Goal: Transaction & Acquisition: Download file/media

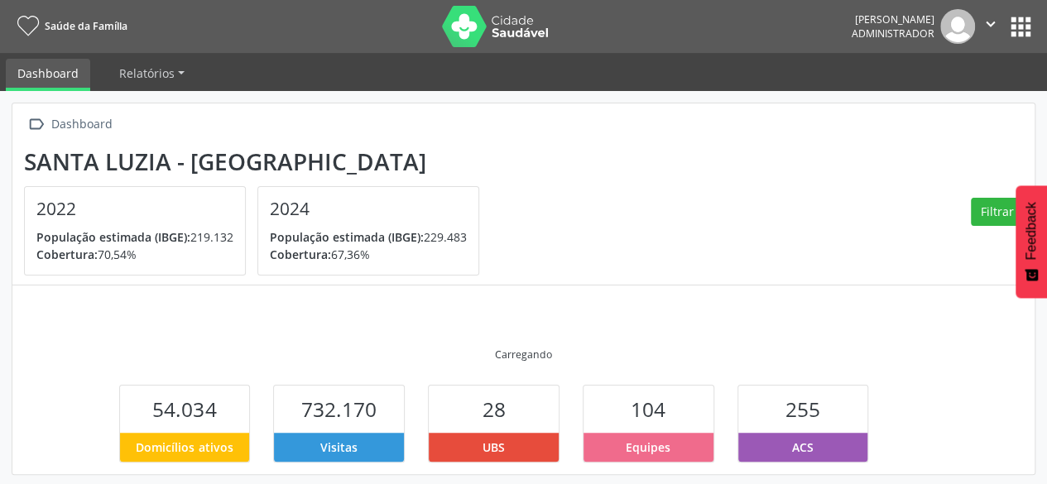
click at [1023, 34] on button "apps" at bounding box center [1021, 26] width 29 height 29
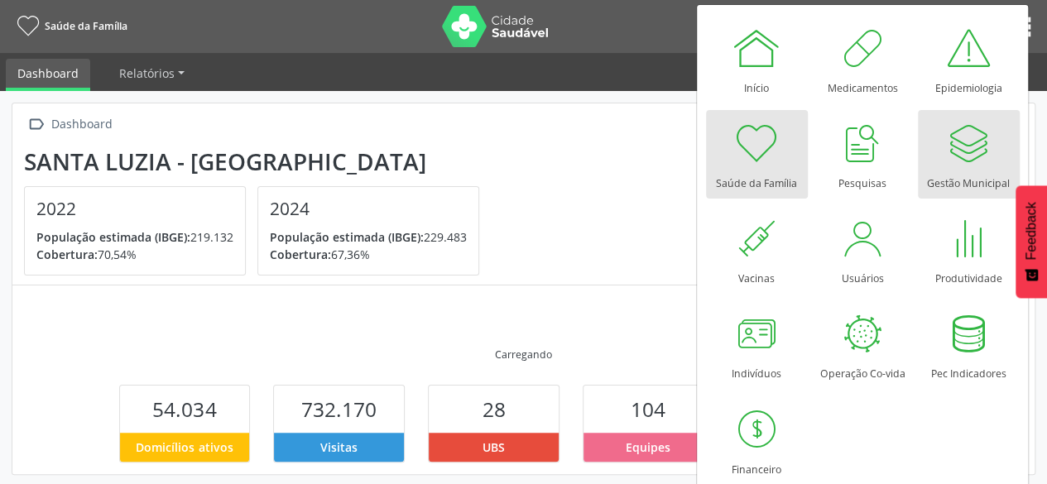
click at [972, 158] on div at bounding box center [969, 143] width 50 height 50
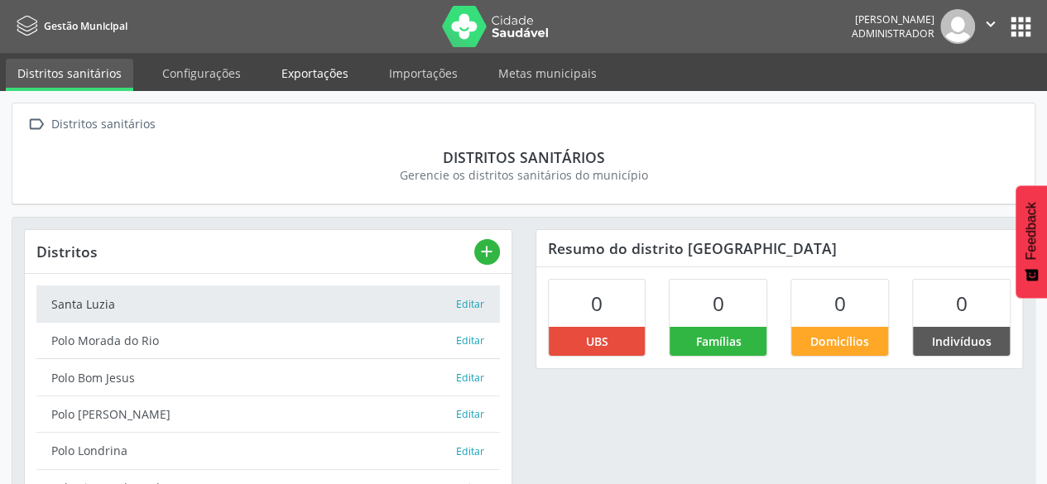
click at [288, 64] on link "Exportações" at bounding box center [315, 73] width 90 height 29
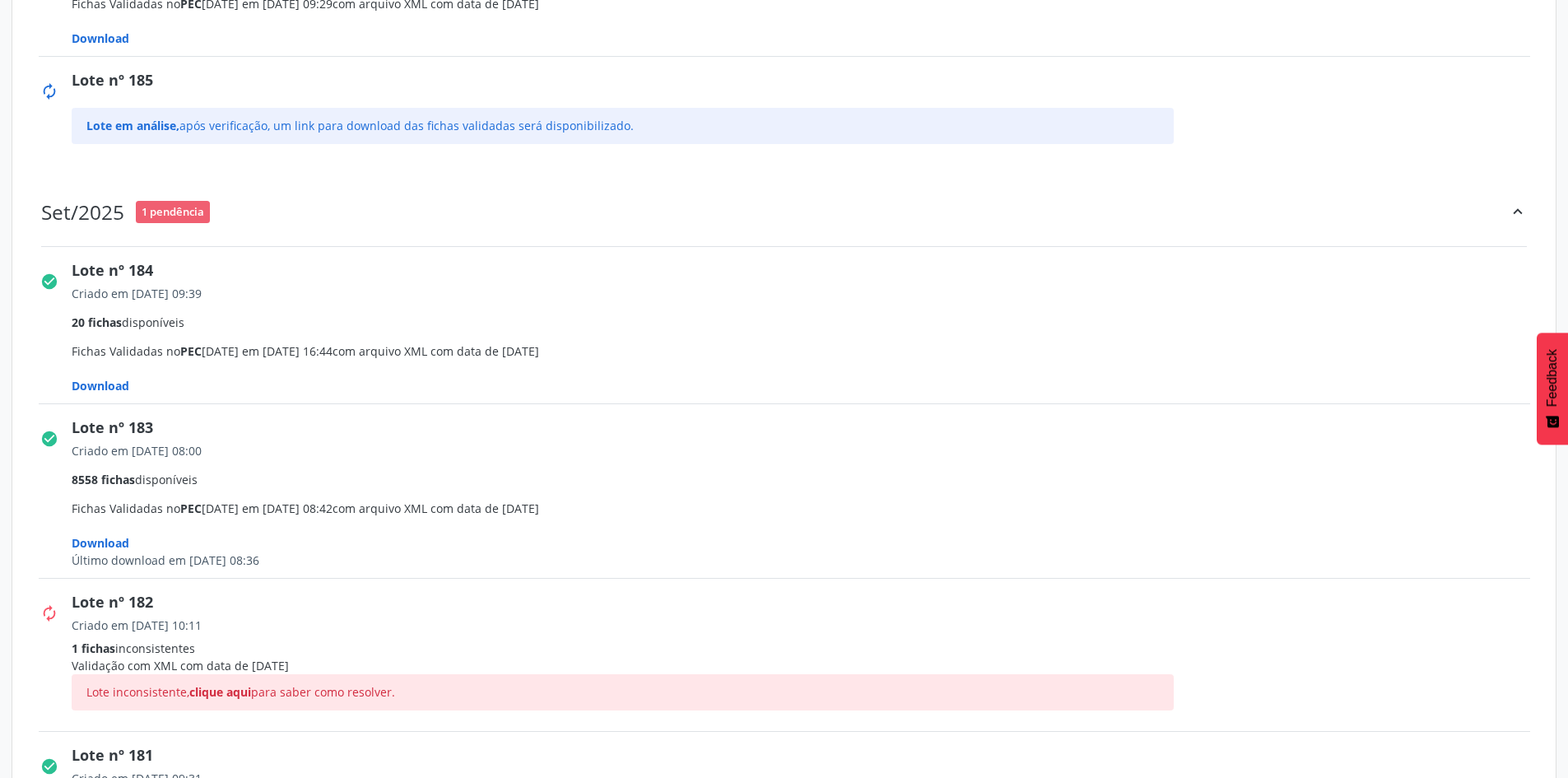
scroll to position [659, 0]
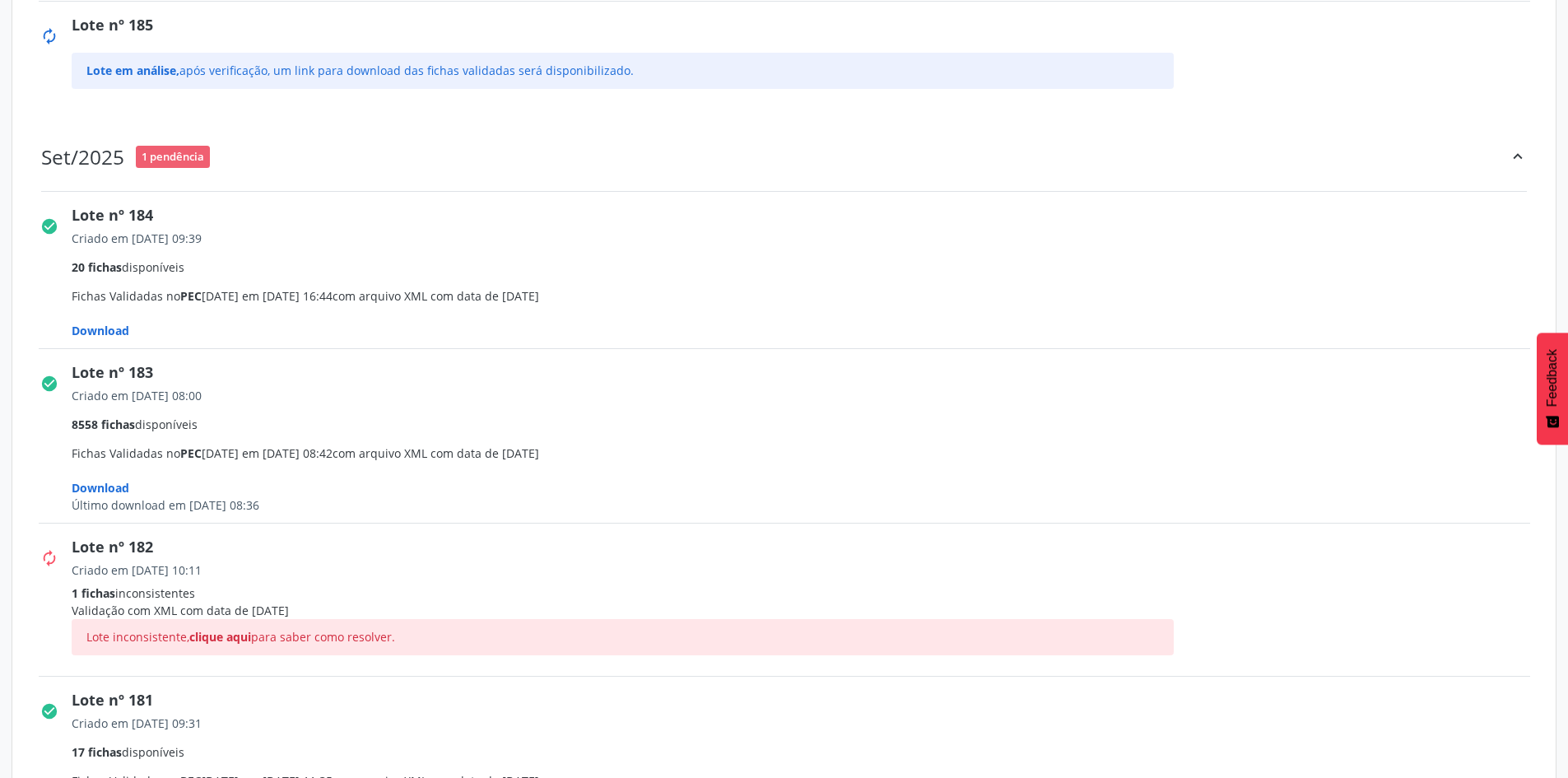
click at [112, 327] on span "Download" at bounding box center [100, 330] width 58 height 16
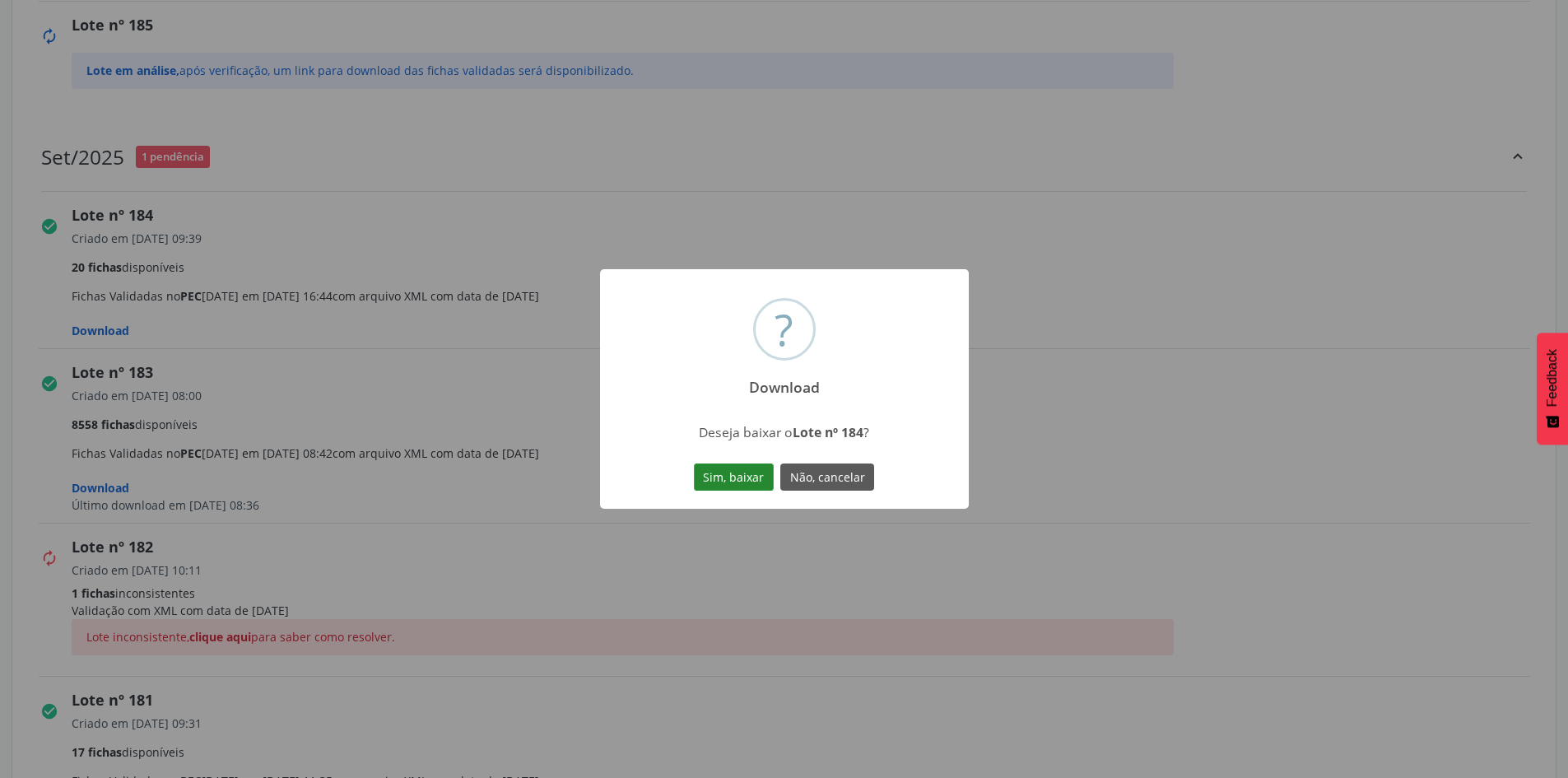
click at [734, 471] on button "Sim, baixar" at bounding box center [734, 478] width 80 height 28
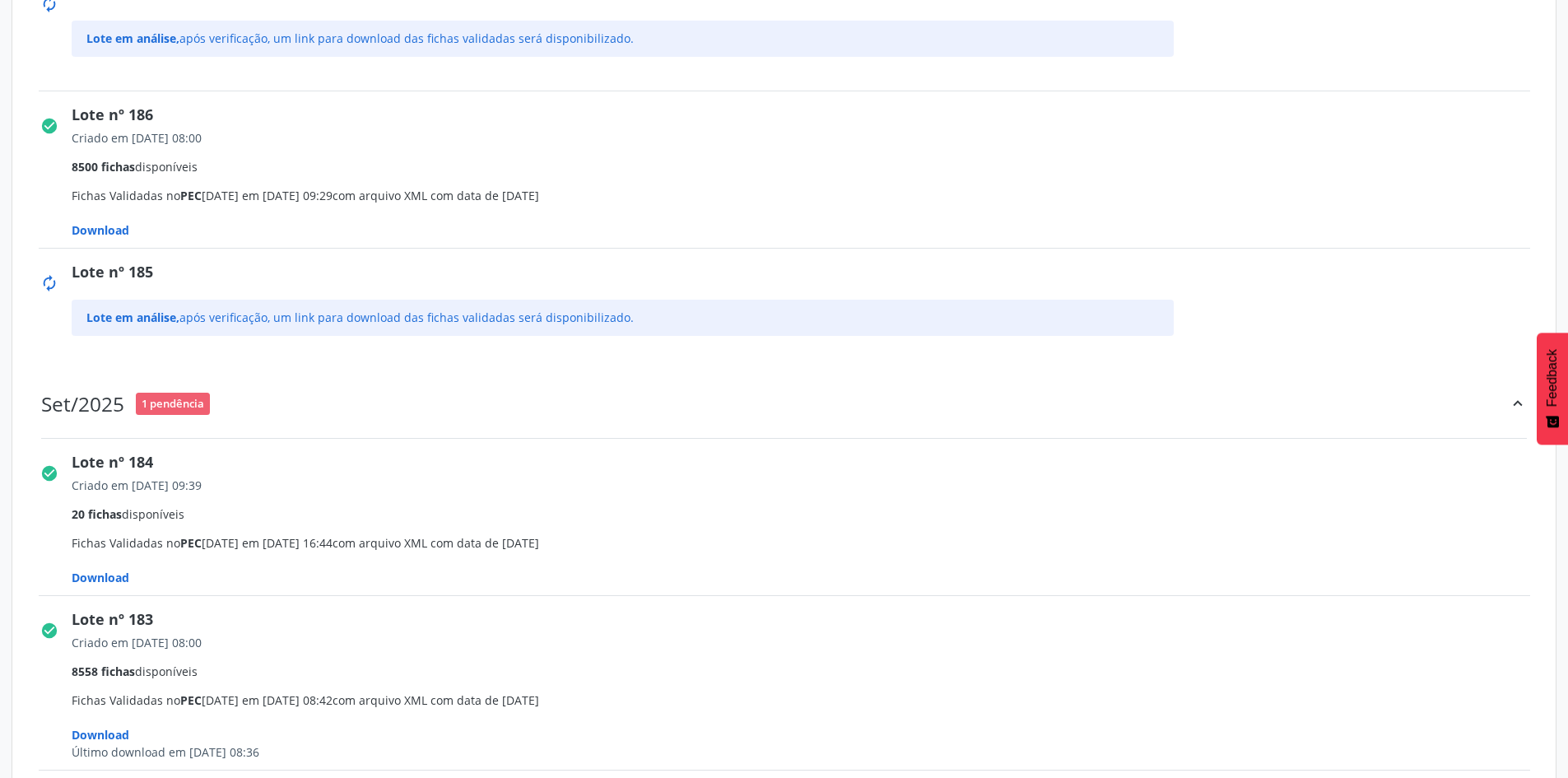
scroll to position [329, 0]
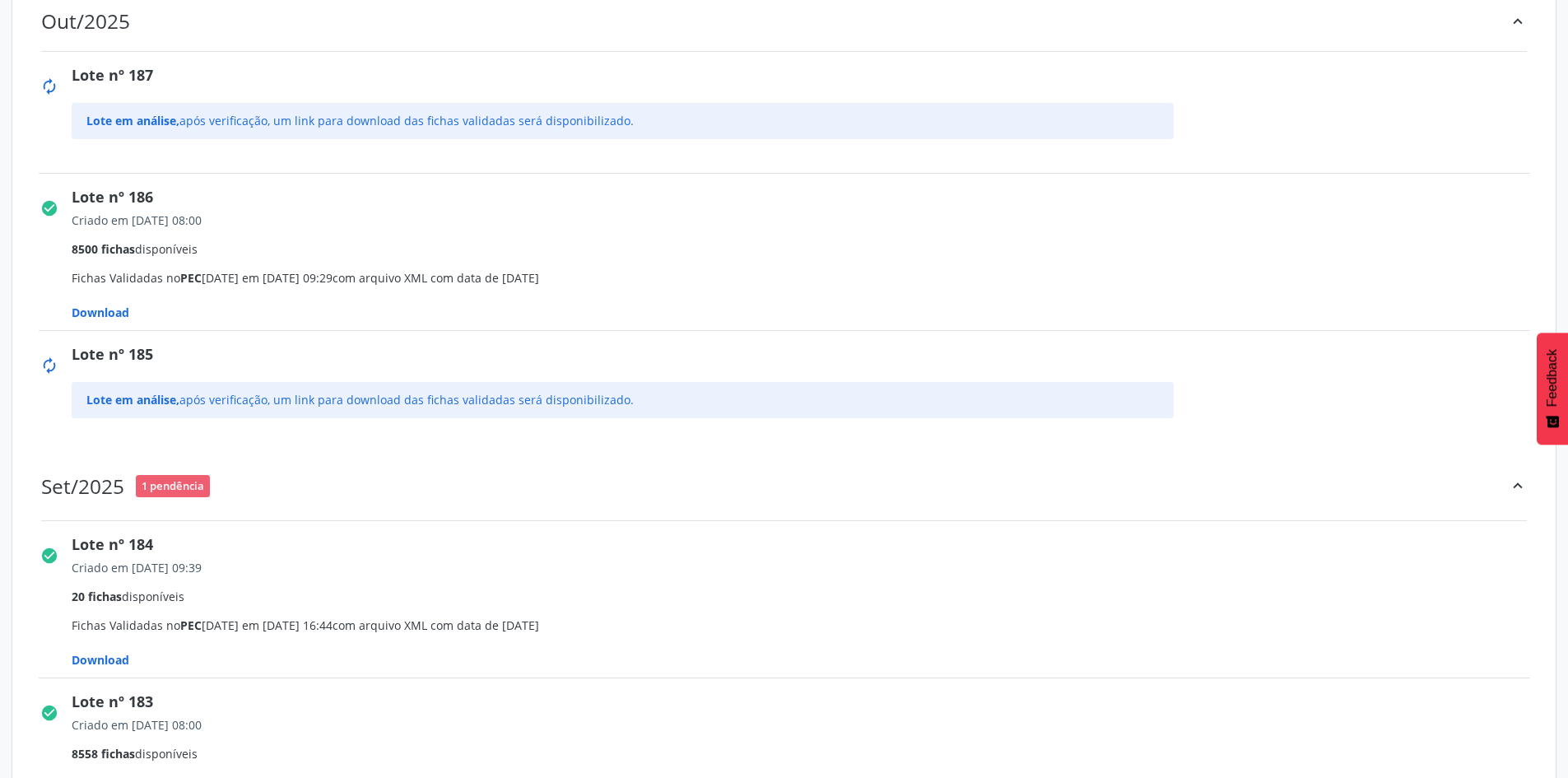
click at [110, 313] on span "Download" at bounding box center [100, 312] width 58 height 16
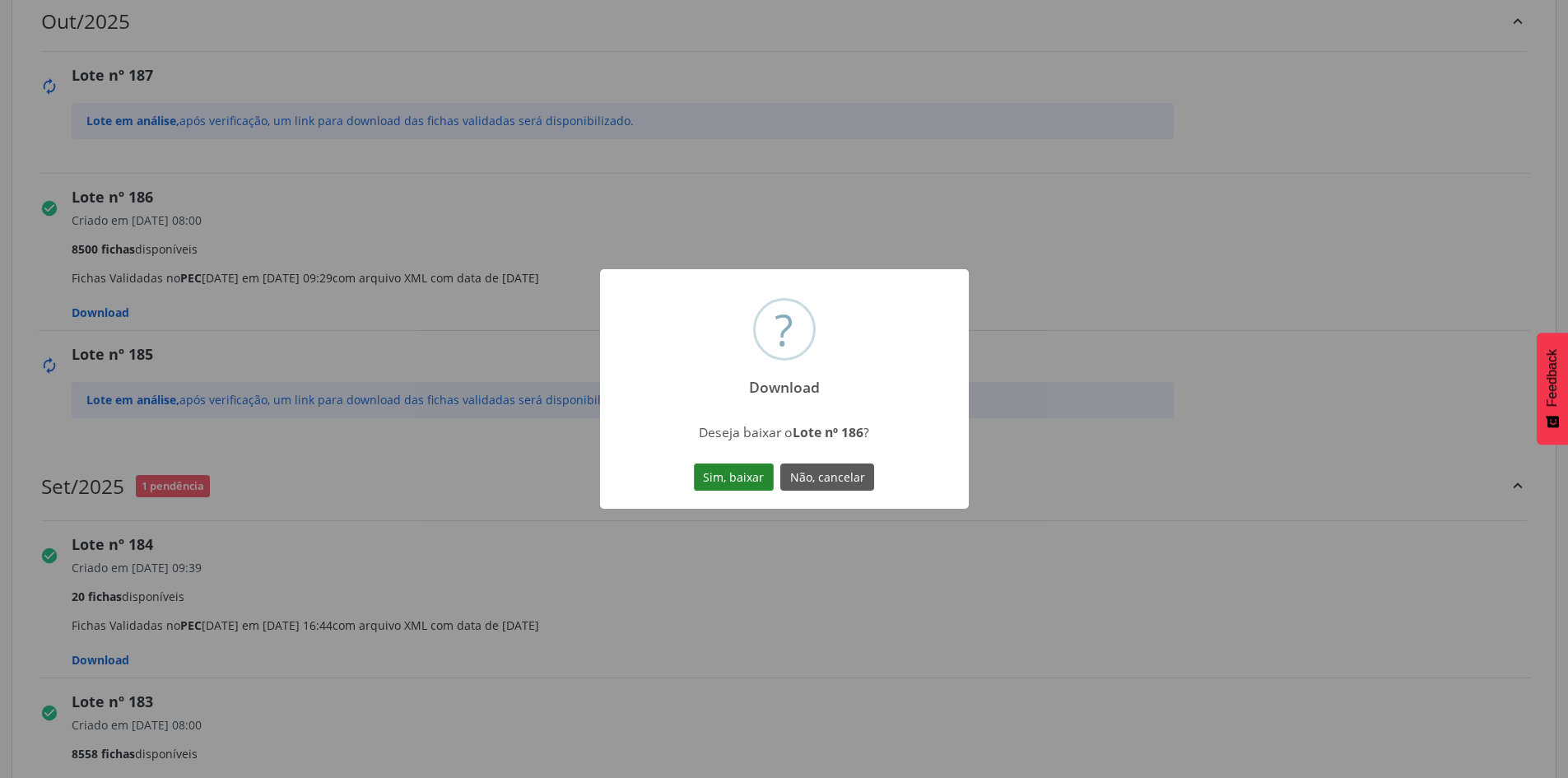
click at [708, 471] on button "Sim, baixar" at bounding box center [734, 478] width 80 height 28
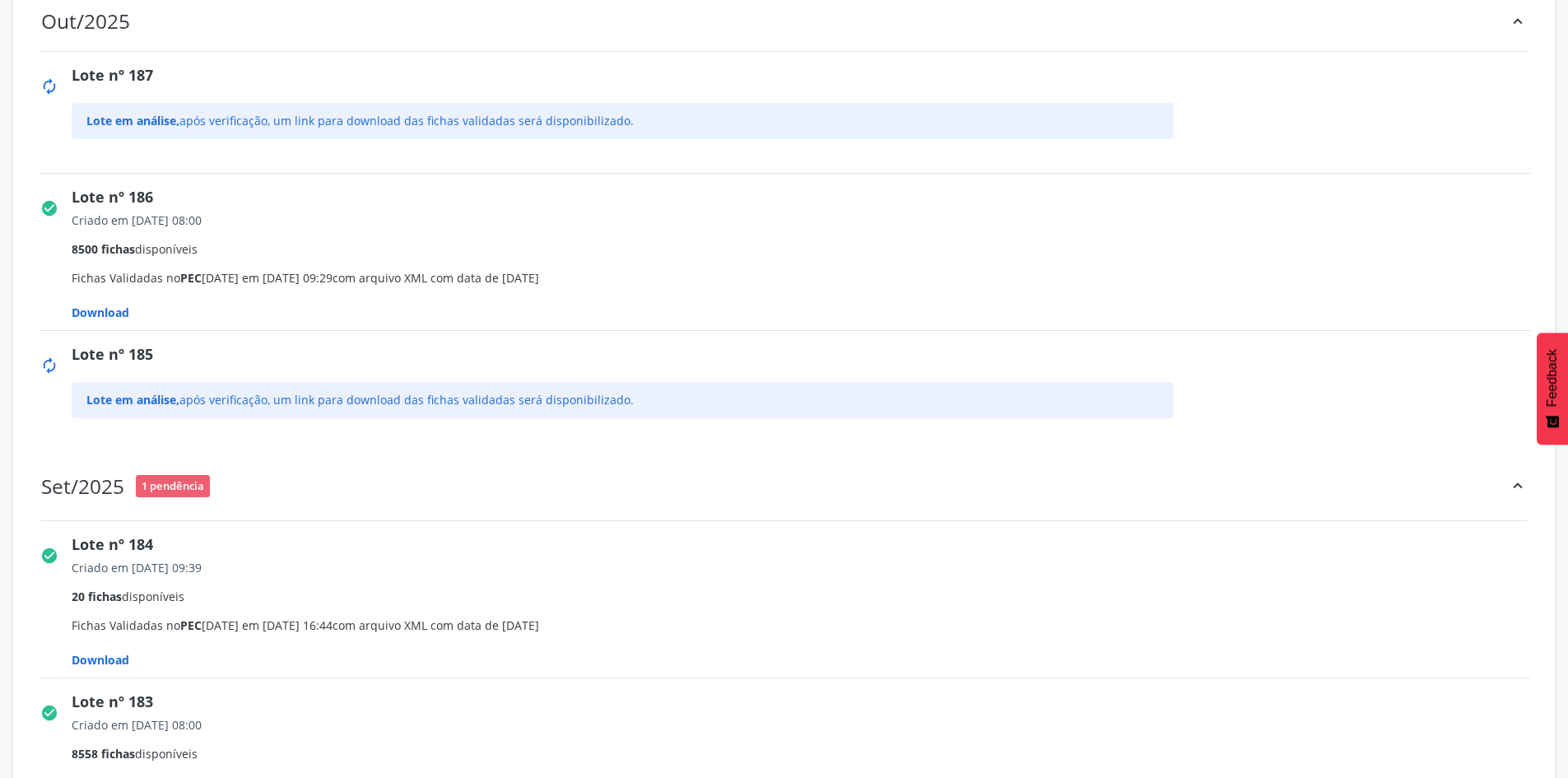
click at [1053, 22] on div "Out/2025 keyboard_arrow_up" at bounding box center [784, 21] width 1520 height 59
click at [1053, 37] on div "Out/2025 keyboard_arrow_up" at bounding box center [784, 21] width 1520 height 59
